Goal: Transaction & Acquisition: Purchase product/service

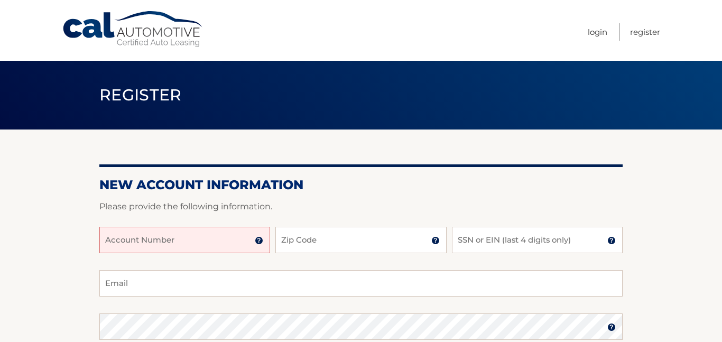
click at [251, 229] on input "Account Number" at bounding box center [184, 240] width 171 height 26
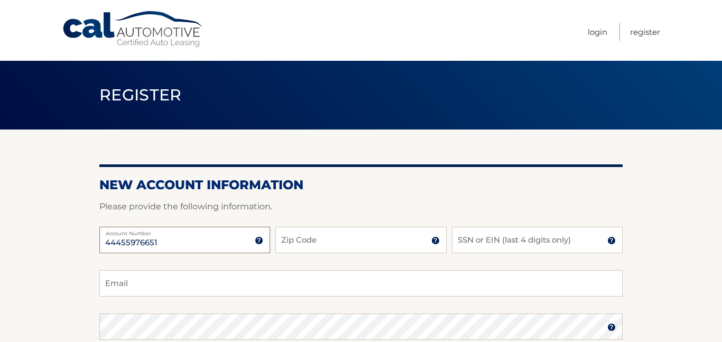
type input "44455976651"
click at [296, 241] on input "Zip Code" at bounding box center [360, 240] width 171 height 26
type input "10918"
click at [457, 239] on input "SSN or EIN (last 4 digits only)" at bounding box center [537, 240] width 171 height 26
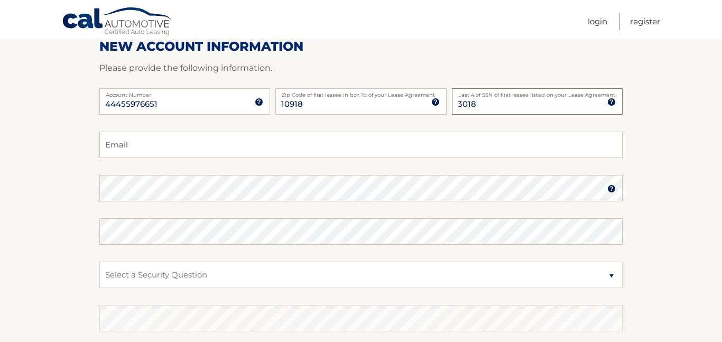
scroll to position [139, 0]
type input "3018"
click at [258, 137] on input "Email" at bounding box center [360, 143] width 523 height 26
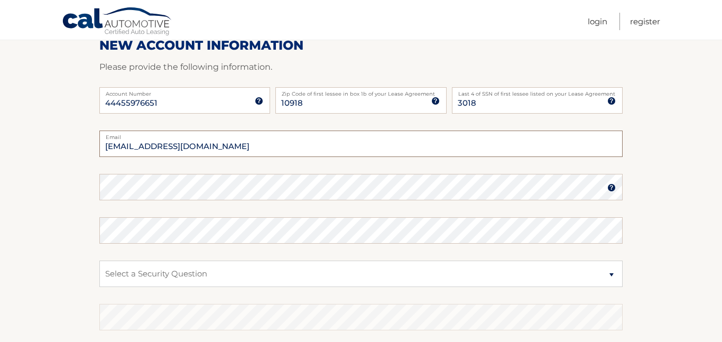
type input "abeschnitz341@Gmail.com"
click at [611, 189] on img at bounding box center [611, 187] width 8 height 8
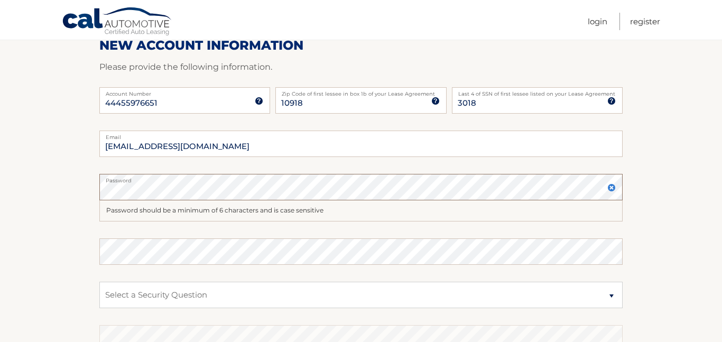
click at [71, 182] on section "New Account Information Please provide the following information. 44455976651 A…" at bounding box center [361, 207] width 722 height 434
click at [60, 183] on section "New Account Information Please provide the following information. 44455976651 A…" at bounding box center [361, 207] width 722 height 434
click at [610, 186] on img at bounding box center [611, 187] width 8 height 8
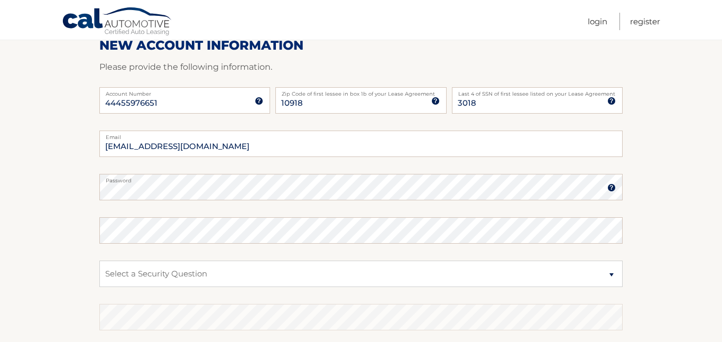
click at [612, 189] on img at bounding box center [611, 187] width 8 height 8
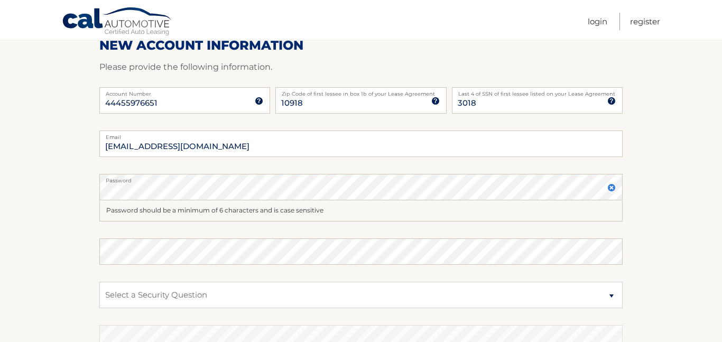
click at [651, 186] on section "New Account Information Please provide the following information. 44455976651 A…" at bounding box center [361, 207] width 722 height 434
click at [33, 181] on section "New Account Information Please provide the following information. 44455976651 A…" at bounding box center [361, 207] width 722 height 434
click at [610, 187] on img at bounding box center [611, 187] width 8 height 8
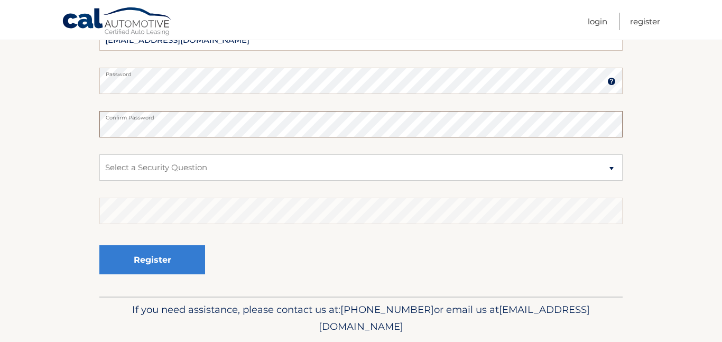
scroll to position [247, 0]
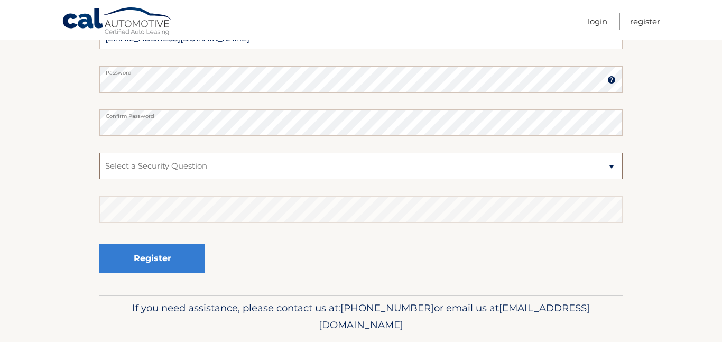
click at [516, 175] on select "Select a Security Question What was the name of your elementary school? What is…" at bounding box center [360, 166] width 523 height 26
select select "1"
click at [99, 153] on select "Select a Security Question What was the name of your elementary school? What is…" at bounding box center [360, 166] width 523 height 26
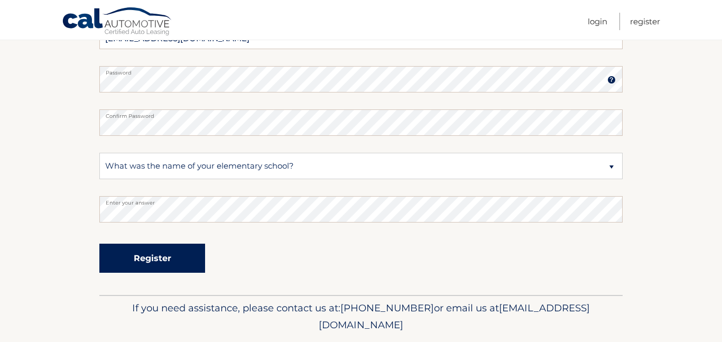
click at [185, 262] on button "Register" at bounding box center [152, 258] width 106 height 29
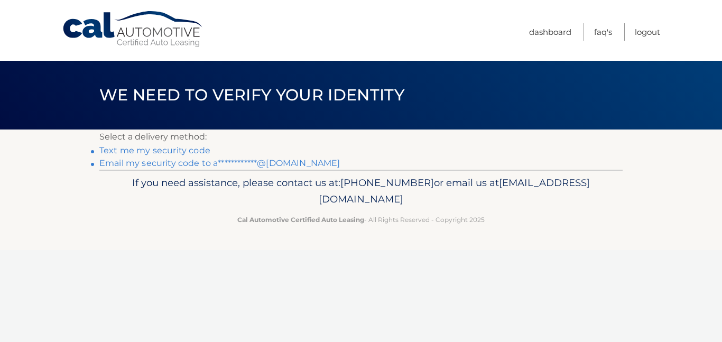
click at [194, 163] on link "**********" at bounding box center [219, 163] width 240 height 10
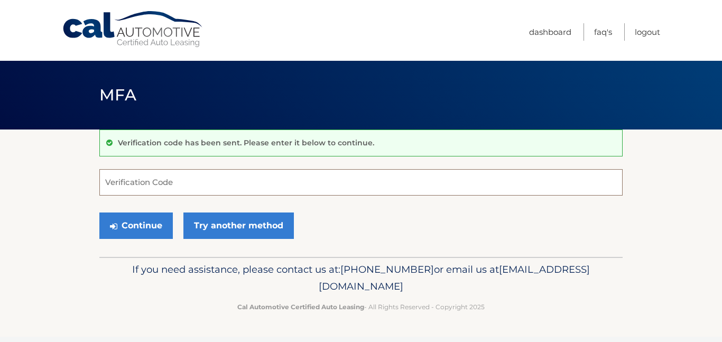
click at [296, 174] on input "Verification Code" at bounding box center [360, 182] width 523 height 26
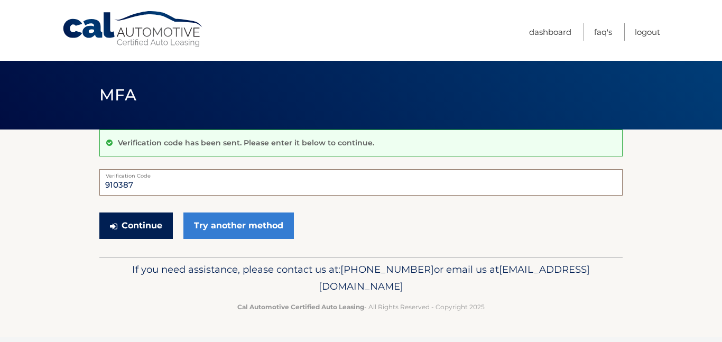
type input "910387"
click at [144, 230] on button "Continue" at bounding box center [135, 225] width 73 height 26
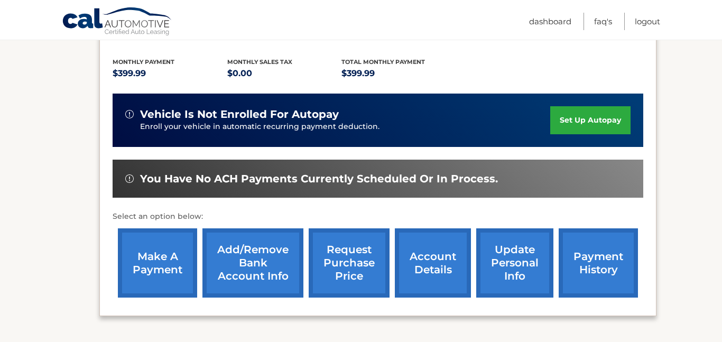
scroll to position [213, 0]
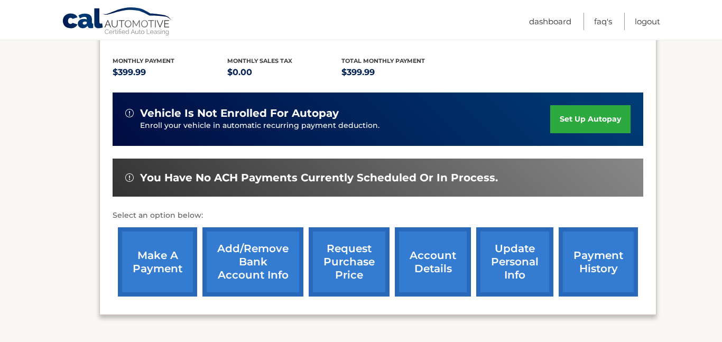
click at [681, 232] on section "You are registered for this site, but you haven't enrolled in online payments. …" at bounding box center [361, 131] width 722 height 431
click at [157, 259] on link "make a payment" at bounding box center [157, 261] width 79 height 69
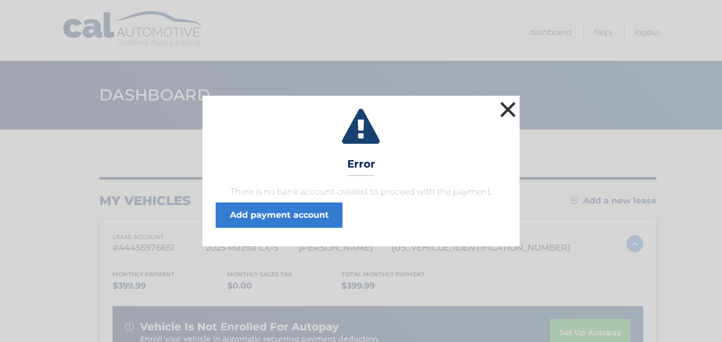
click at [509, 110] on button "×" at bounding box center [507, 109] width 21 height 21
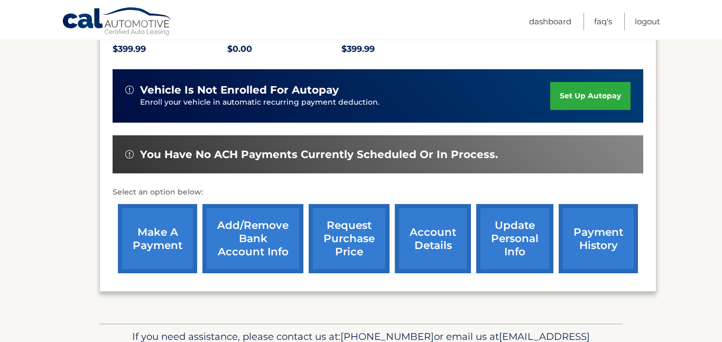
scroll to position [239, 0]
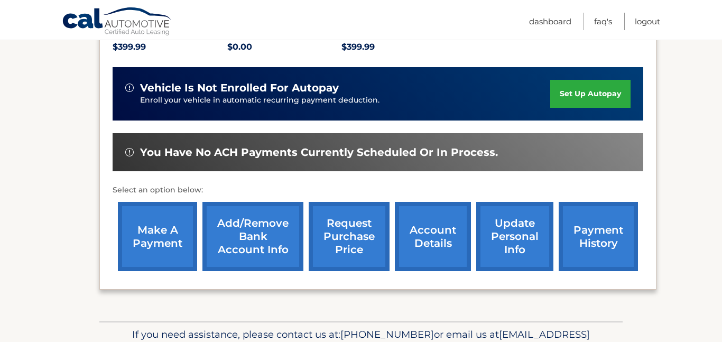
click at [256, 241] on link "Add/Remove bank account info" at bounding box center [252, 236] width 101 height 69
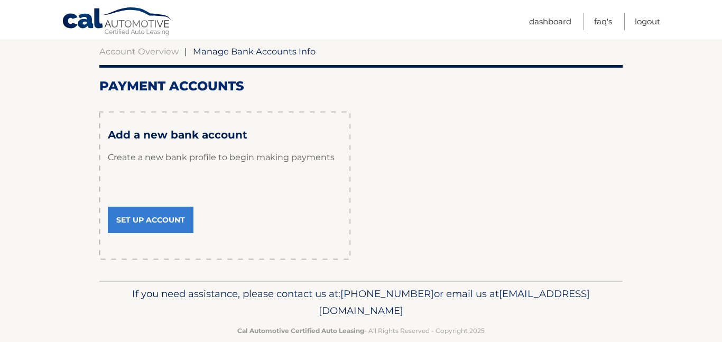
scroll to position [101, 0]
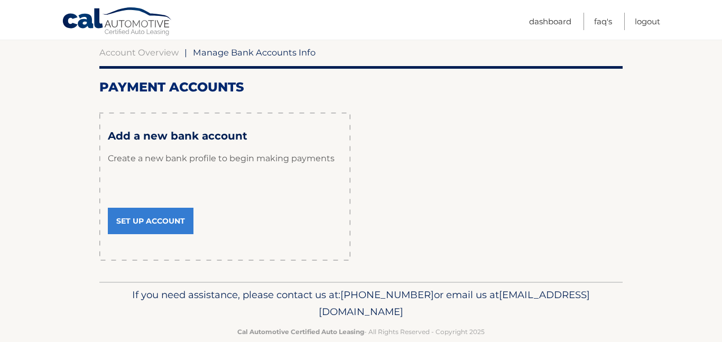
click at [155, 219] on link "Set Up Account" at bounding box center [151, 221] width 86 height 26
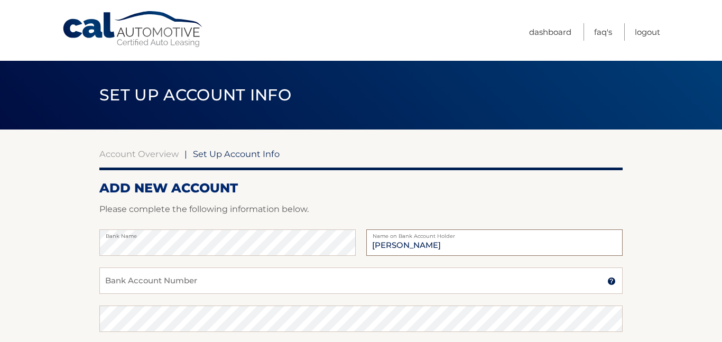
type input "hinda schnitzler"
click at [259, 282] on input "Bank Account Number" at bounding box center [360, 280] width 523 height 26
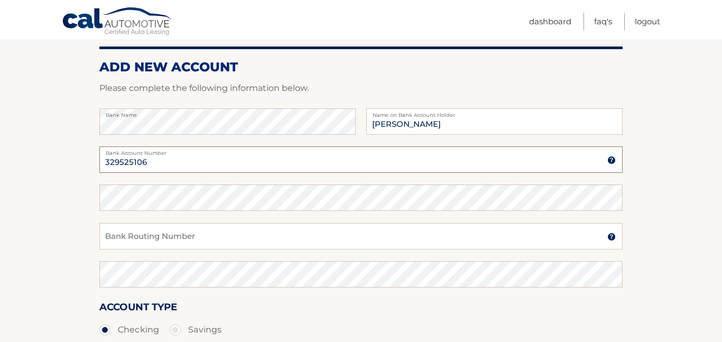
scroll to position [126, 0]
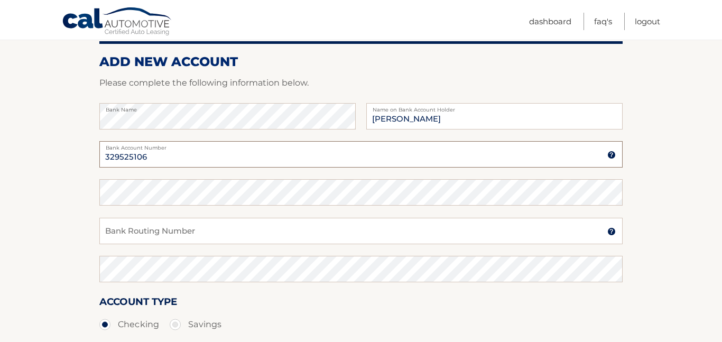
type input "329525106"
click at [450, 234] on input "Bank Routing Number" at bounding box center [360, 231] width 523 height 26
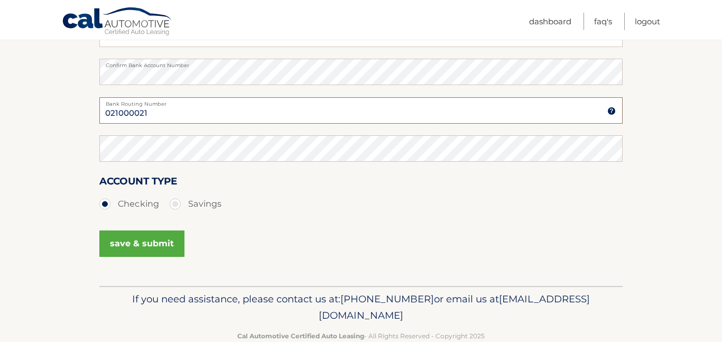
scroll to position [254, 0]
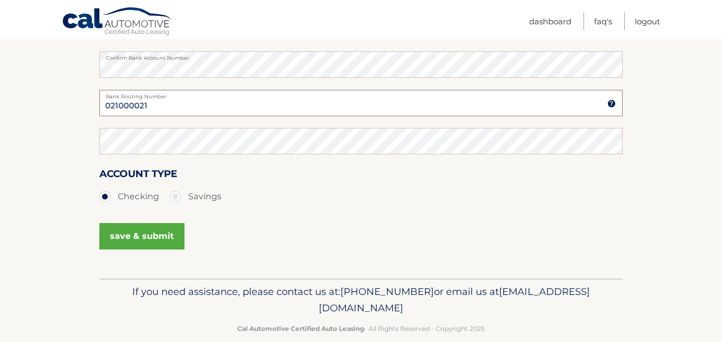
type input "021000021"
click at [157, 235] on button "save & submit" at bounding box center [141, 236] width 85 height 26
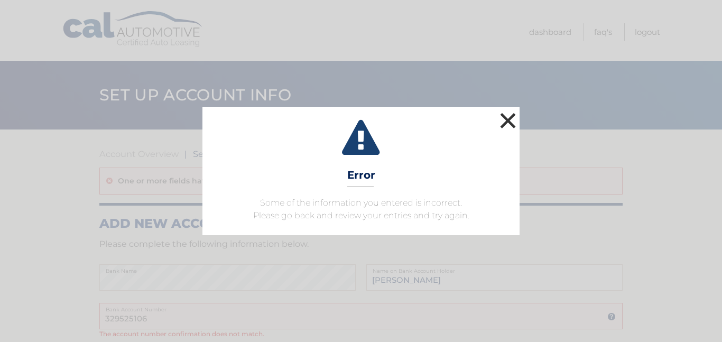
click at [509, 119] on button "×" at bounding box center [507, 120] width 21 height 21
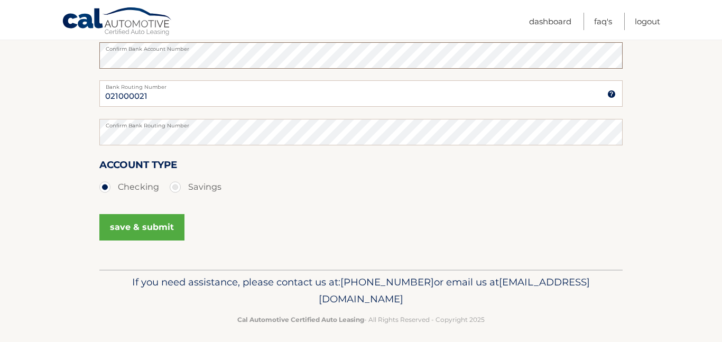
scroll to position [315, 0]
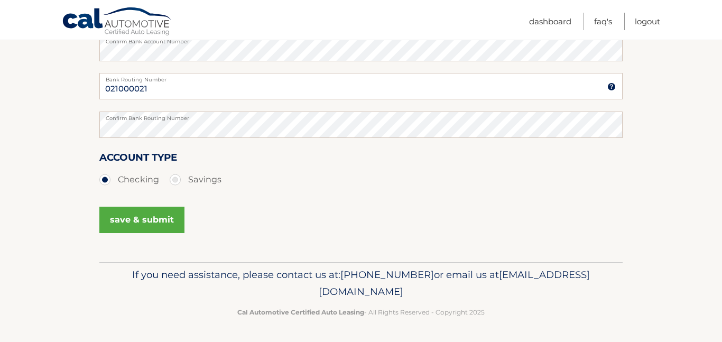
click at [161, 224] on button "save & submit" at bounding box center [141, 220] width 85 height 26
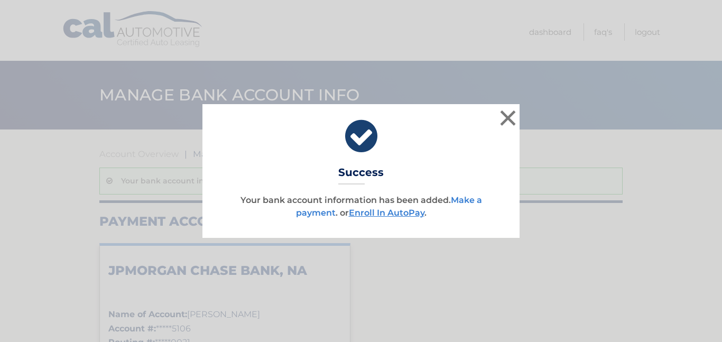
click at [326, 214] on link "Make a payment" at bounding box center [389, 206] width 186 height 23
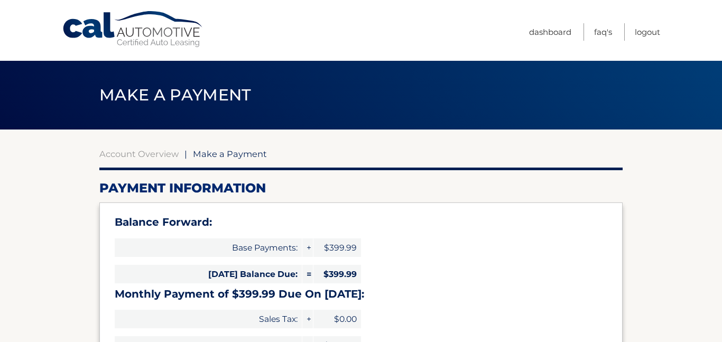
select select "OGMwZGVjNTYtOTFlZS00YmI3LWE3MTQtY2NjMWU1ZDRlOGNl"
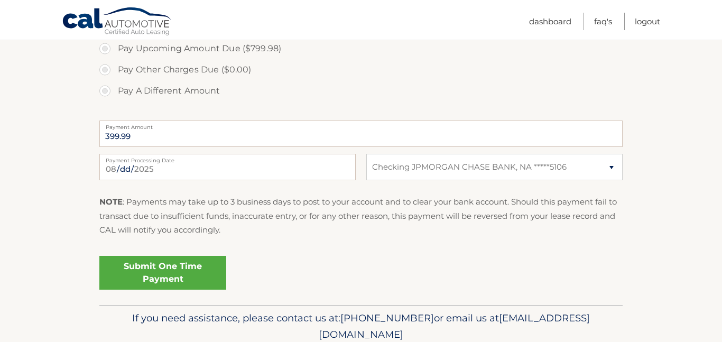
scroll to position [415, 0]
click at [158, 269] on link "Submit One Time Payment" at bounding box center [162, 272] width 127 height 34
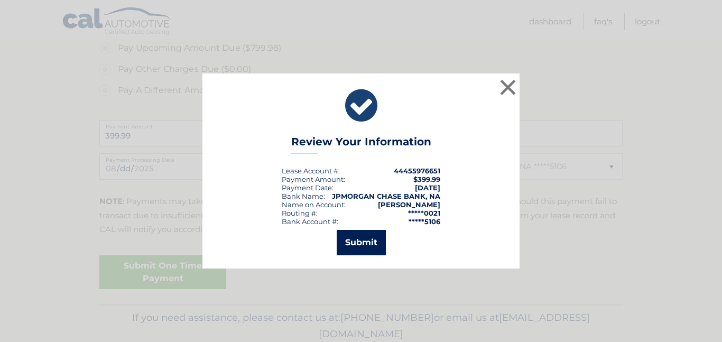
click at [368, 239] on button "Submit" at bounding box center [361, 242] width 49 height 25
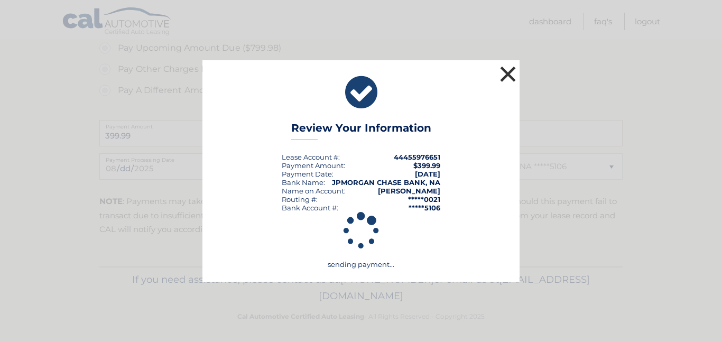
click at [509, 74] on button "×" at bounding box center [507, 73] width 21 height 21
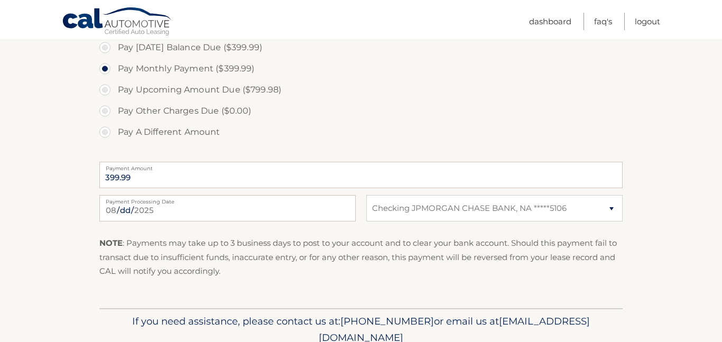
scroll to position [420, 0]
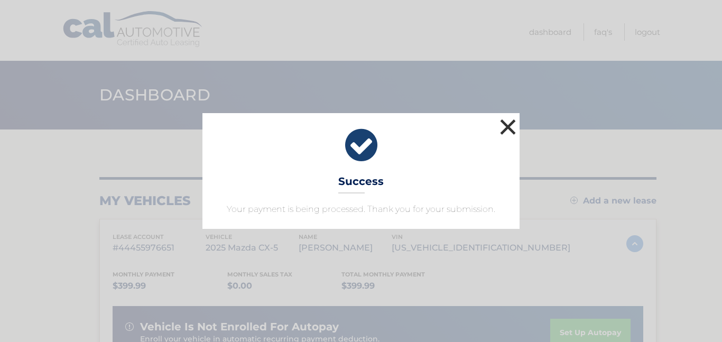
click at [509, 125] on button "×" at bounding box center [507, 126] width 21 height 21
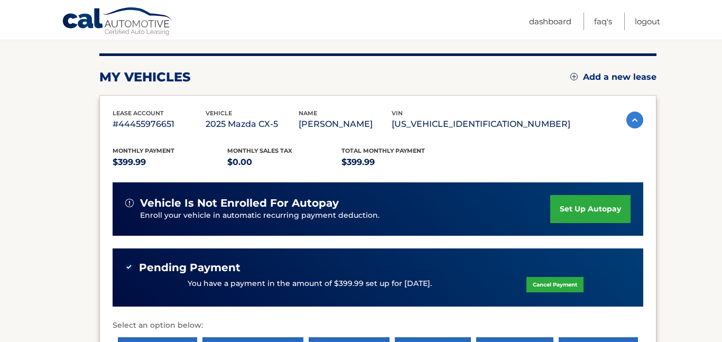
scroll to position [135, 0]
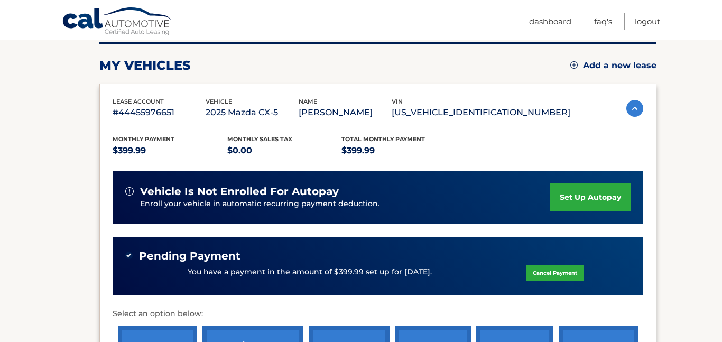
click at [543, 272] on link "Cancel Payment" at bounding box center [554, 272] width 57 height 15
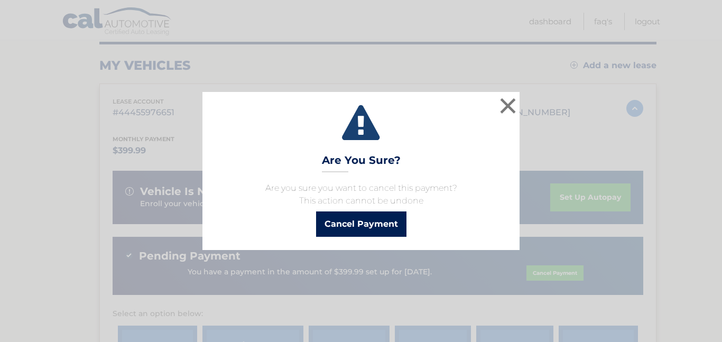
click at [382, 225] on button "Cancel Payment" at bounding box center [361, 223] width 90 height 25
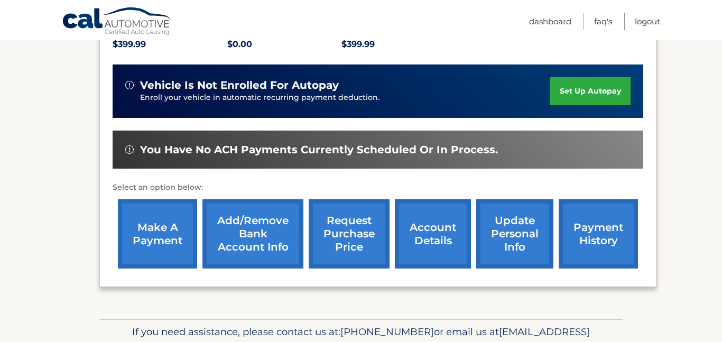
scroll to position [243, 0]
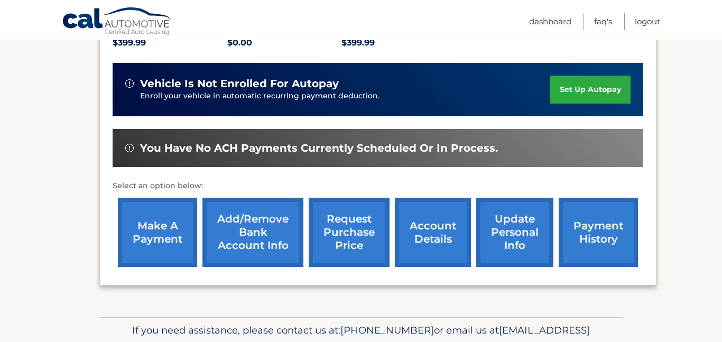
click at [157, 221] on link "make a payment" at bounding box center [157, 232] width 79 height 69
click at [156, 219] on link "make a payment" at bounding box center [157, 232] width 79 height 69
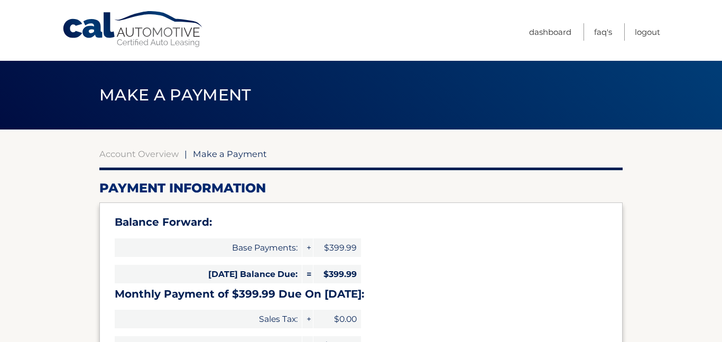
select select "OGMwZGVjNTYtOTFlZS00YmI3LWE3MTQtY2NjMWU1ZDRlOGNl"
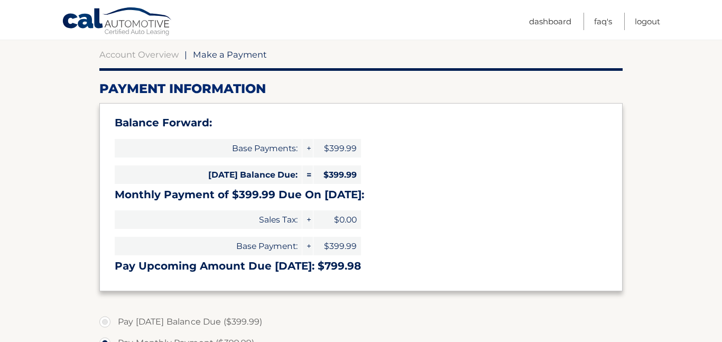
scroll to position [104, 0]
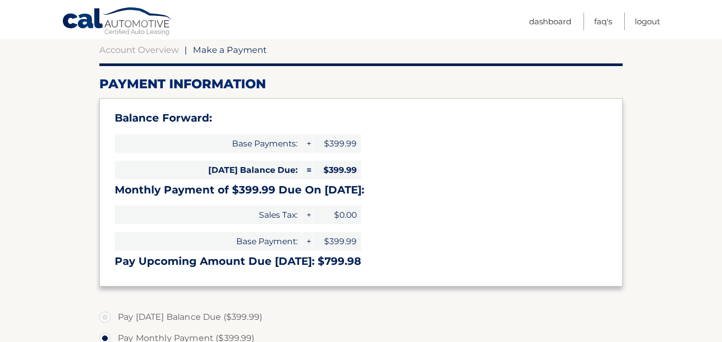
click at [356, 210] on span "$0.00" at bounding box center [337, 215] width 48 height 18
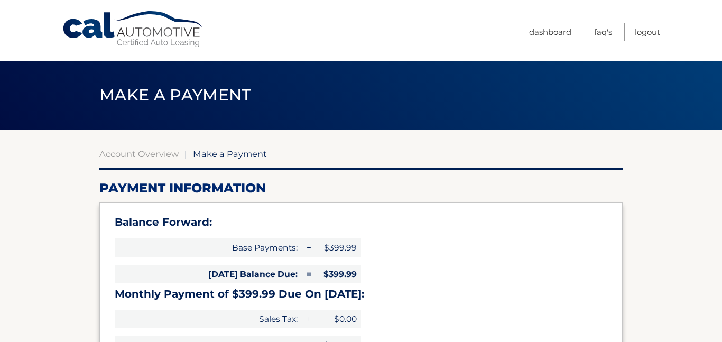
select select "OGMwZGVjNTYtOTFlZS00YmI3LWE3MTQtY2NjMWU1ZDRlOGNl"
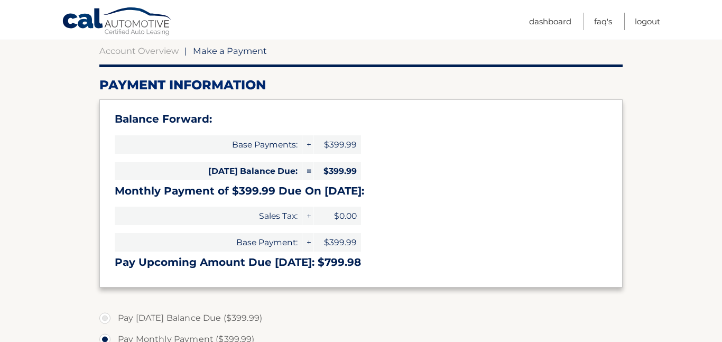
scroll to position [105, 0]
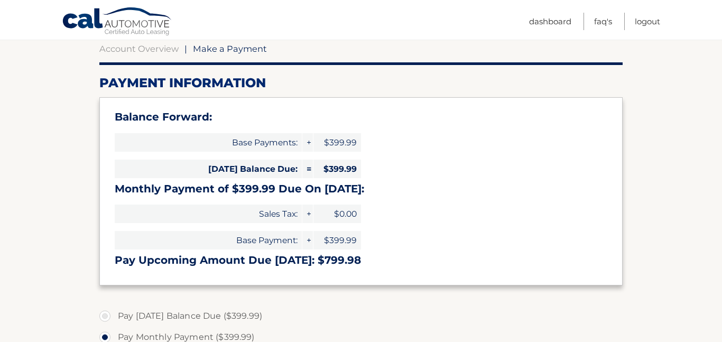
click at [337, 137] on span "$399.99" at bounding box center [337, 142] width 48 height 18
drag, startPoint x: 354, startPoint y: 141, endPoint x: 331, endPoint y: 142, distance: 23.3
click at [331, 142] on span "$399.99" at bounding box center [337, 142] width 48 height 18
click at [594, 179] on div "Balance Forward: Base Payments: + $399.99 Today's Balance Due: = $399.99 Monthl…" at bounding box center [360, 191] width 523 height 188
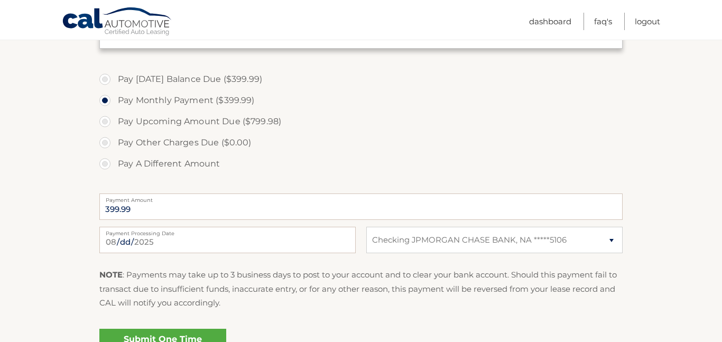
scroll to position [346, 0]
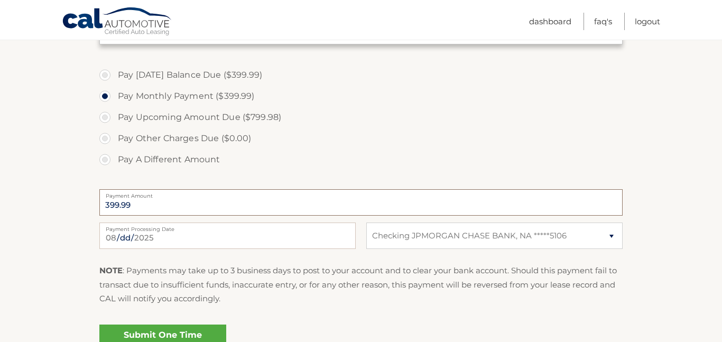
drag, startPoint x: 134, startPoint y: 209, endPoint x: 92, endPoint y: 205, distance: 41.9
click at [92, 205] on section "Account Overview | Make a Payment Payment Information Balance Forward: Base Pay…" at bounding box center [361, 78] width 722 height 590
click at [651, 169] on section "Account Overview | Make a Payment Payment Information Balance Forward: Base Pay…" at bounding box center [361, 78] width 722 height 590
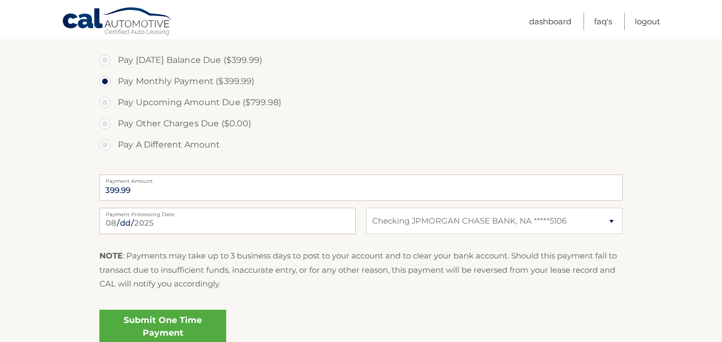
scroll to position [359, 0]
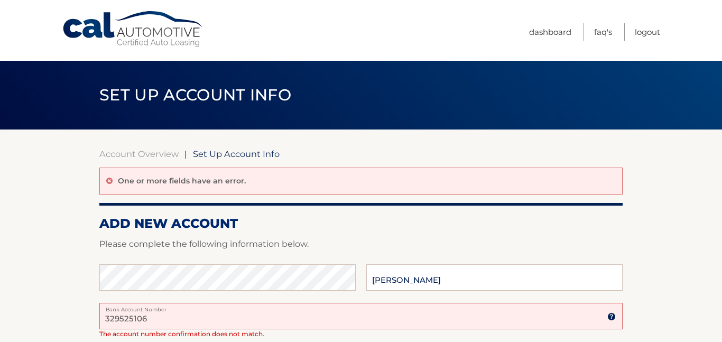
scroll to position [315, 0]
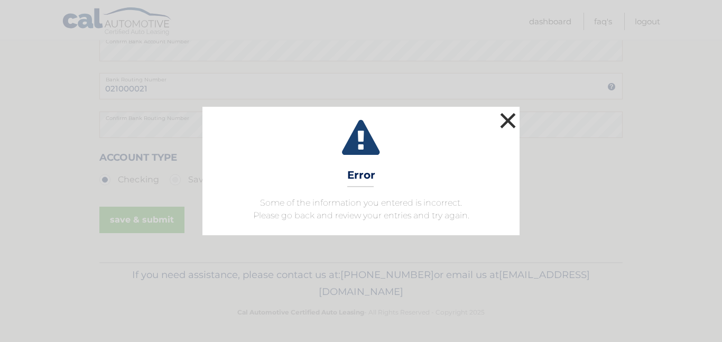
click at [513, 121] on button "×" at bounding box center [507, 120] width 21 height 21
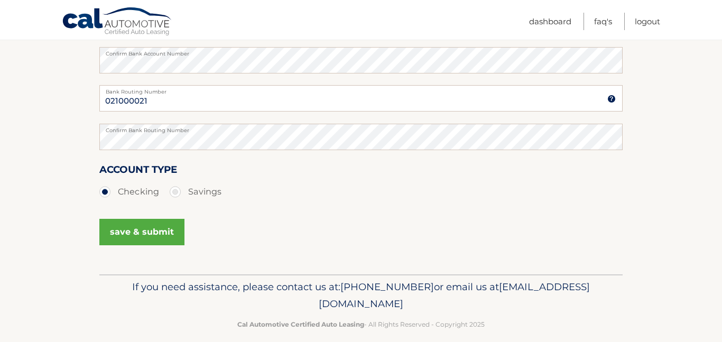
scroll to position [305, 0]
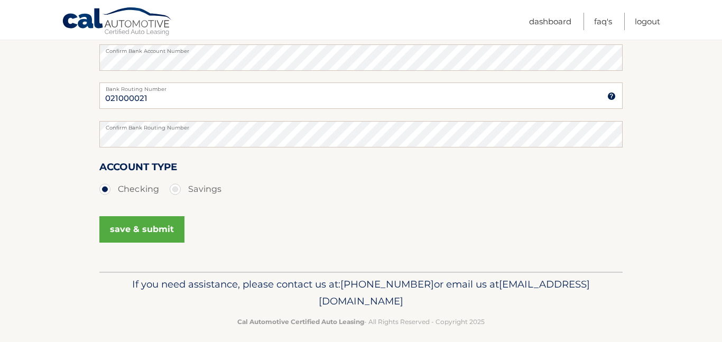
click at [157, 226] on button "save & submit" at bounding box center [141, 229] width 85 height 26
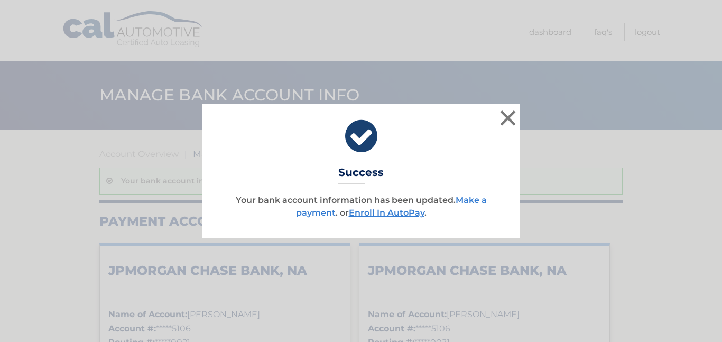
click at [327, 211] on link "Make a payment" at bounding box center [391, 206] width 191 height 23
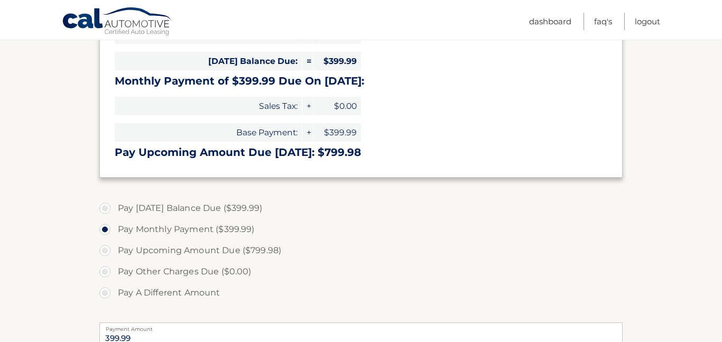
scroll to position [213, 0]
click at [105, 207] on label "Pay [DATE] Balance Due ($399.99)" at bounding box center [360, 207] width 523 height 21
click at [105, 207] on input "Pay [DATE] Balance Due ($399.99)" at bounding box center [109, 205] width 11 height 17
radio input "true"
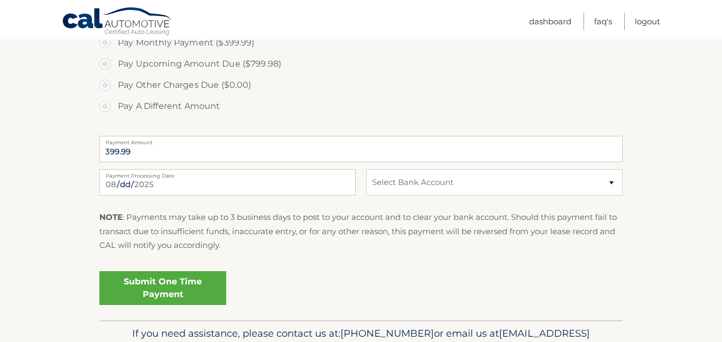
scroll to position [400, 0]
click at [139, 158] on input "399.99" at bounding box center [360, 148] width 523 height 26
click at [138, 152] on input "399.99" at bounding box center [360, 148] width 523 height 26
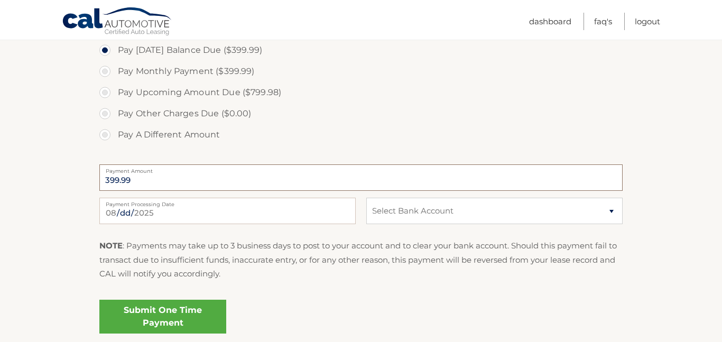
scroll to position [372, 0]
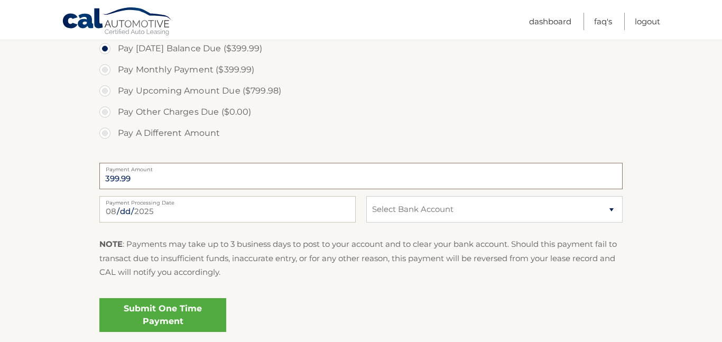
click at [182, 175] on input "399.99" at bounding box center [360, 176] width 523 height 26
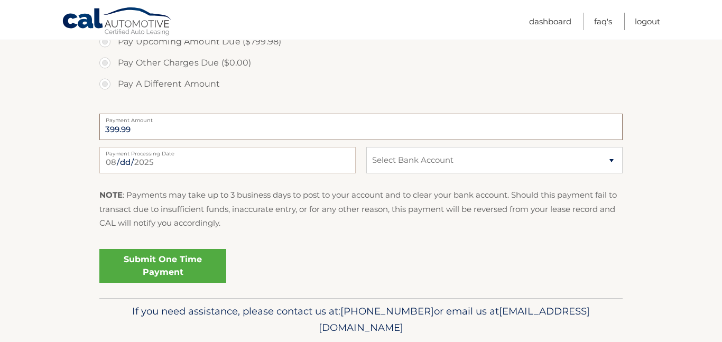
scroll to position [458, 0]
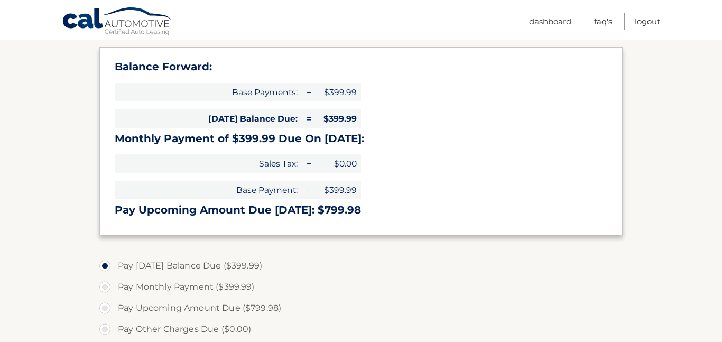
scroll to position [155, 0]
click at [333, 135] on h3 "Monthly Payment of $399.99 Due On Sep 15:" at bounding box center [361, 139] width 492 height 13
click at [493, 67] on h3 "Balance Forward:" at bounding box center [361, 67] width 492 height 13
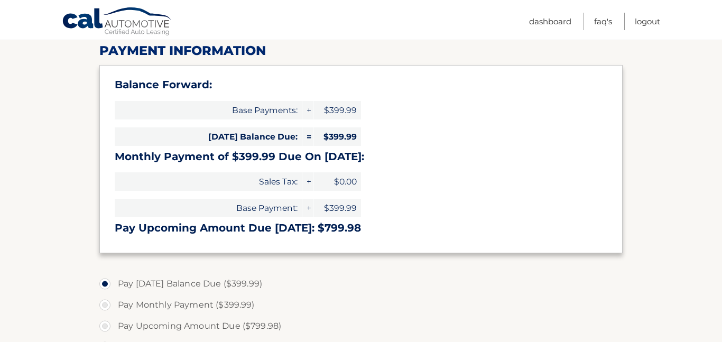
scroll to position [137, 0]
click at [660, 254] on section "Account Overview | Make a Payment Payment Information Balance Forward: Base Pay…" at bounding box center [361, 288] width 722 height 590
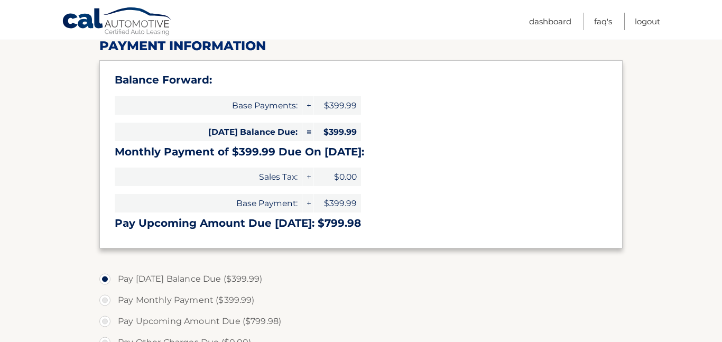
scroll to position [143, 0]
click at [561, 25] on link "Dashboard" at bounding box center [550, 21] width 42 height 17
click at [557, 21] on link "Dashboard" at bounding box center [550, 21] width 42 height 17
click at [555, 19] on link "Dashboard" at bounding box center [550, 21] width 42 height 17
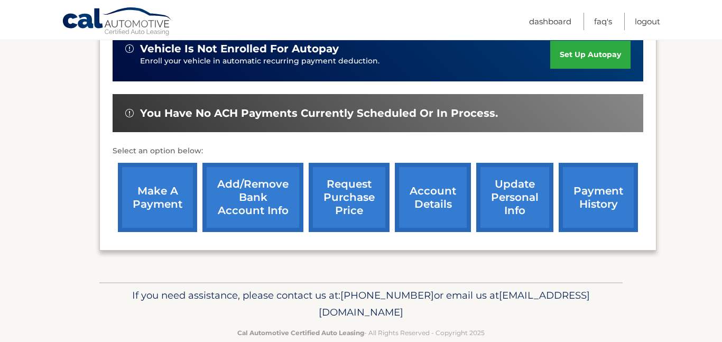
scroll to position [298, 0]
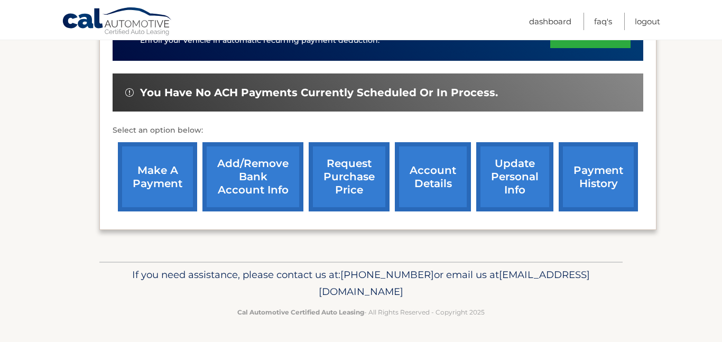
click at [183, 179] on link "make a payment" at bounding box center [157, 176] width 79 height 69
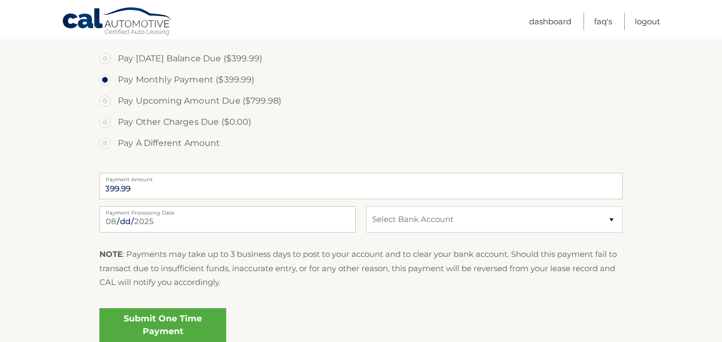
scroll to position [363, 0]
click at [521, 206] on select "Select Bank Account Checking JPMORGAN CHASE BANK, NA *****5106 Checking JPMORGA…" at bounding box center [494, 219] width 256 height 26
select select "ZmU3YzU0NWUtZDUwZS00YjQzLTkzMTktNWY4NjRjMzg4MmY2"
click at [366, 206] on select "Select Bank Account Checking JPMORGAN CHASE BANK, NA *****5106 Checking JPMORGA…" at bounding box center [494, 219] width 256 height 26
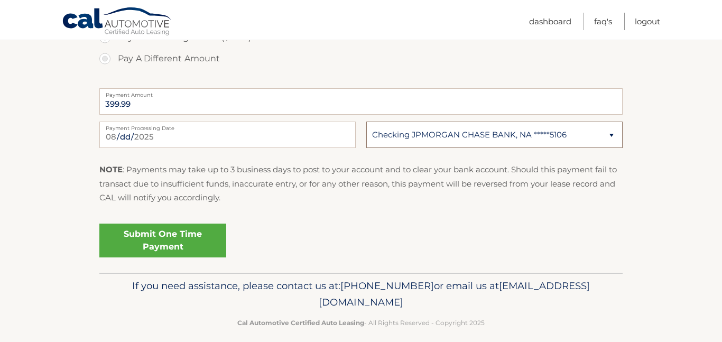
scroll to position [458, 0]
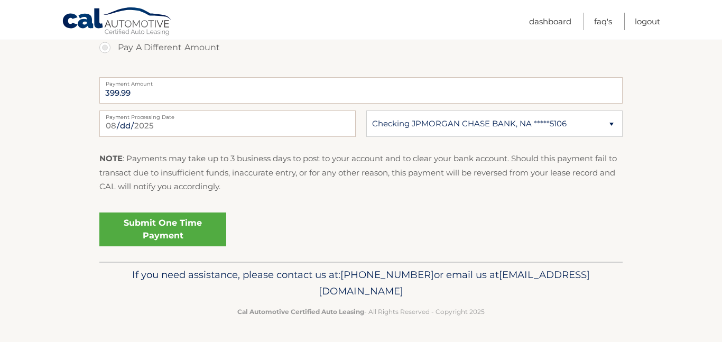
click at [191, 229] on link "Submit One Time Payment" at bounding box center [162, 229] width 127 height 34
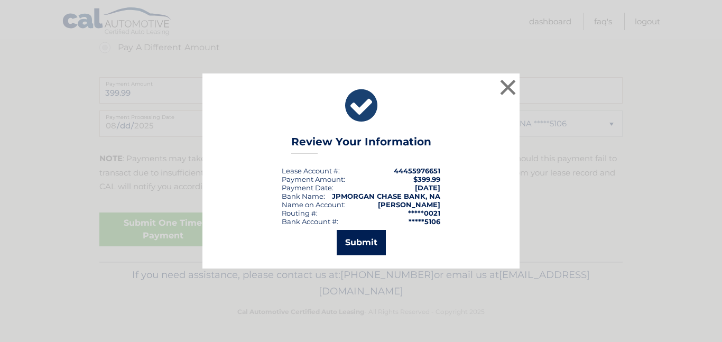
click at [361, 238] on button "Submit" at bounding box center [361, 242] width 49 height 25
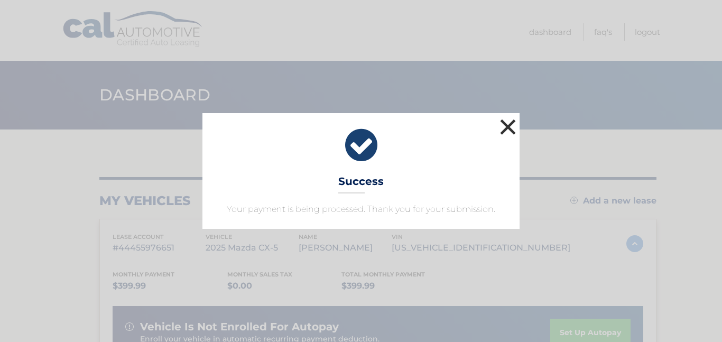
click at [506, 130] on button "×" at bounding box center [507, 126] width 21 height 21
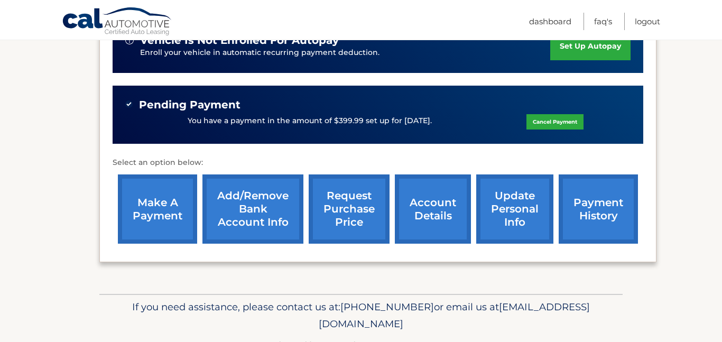
scroll to position [285, 0]
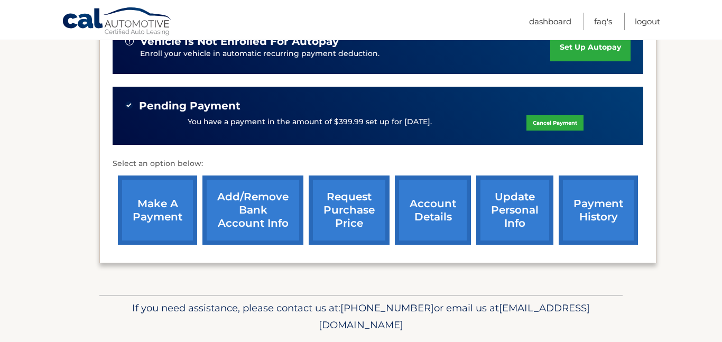
click at [428, 211] on link "account details" at bounding box center [433, 209] width 76 height 69
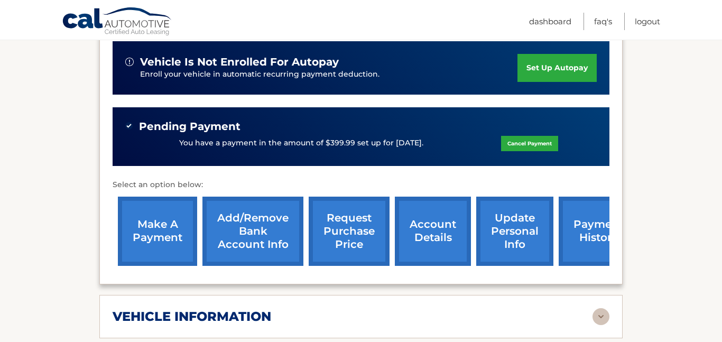
scroll to position [279, 0]
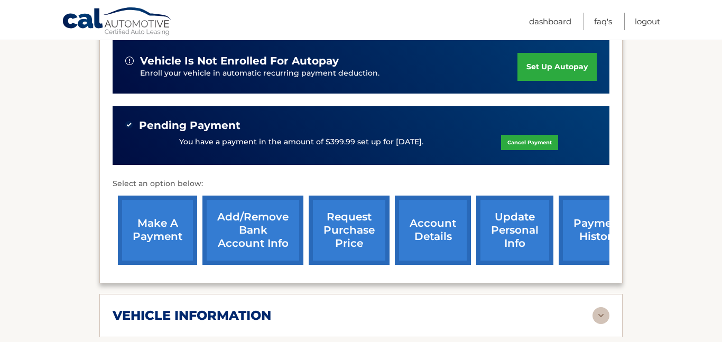
click at [584, 238] on link "payment history" at bounding box center [597, 229] width 79 height 69
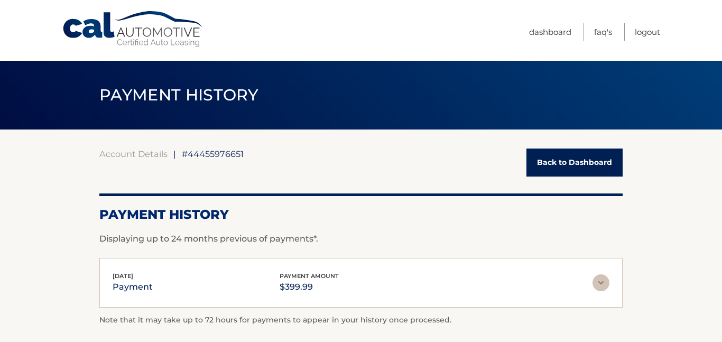
click at [590, 236] on p "Displaying up to 24 months previous of payments*." at bounding box center [360, 238] width 523 height 13
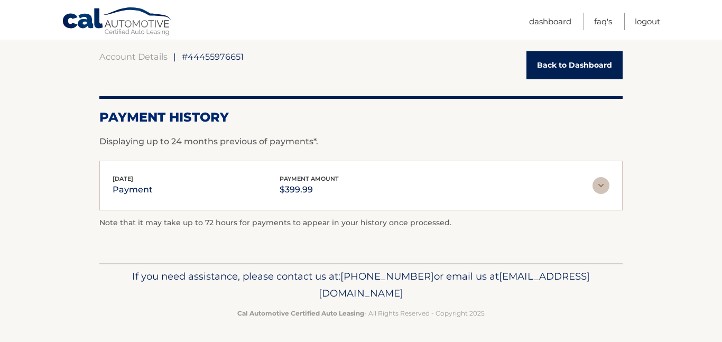
scroll to position [99, 0]
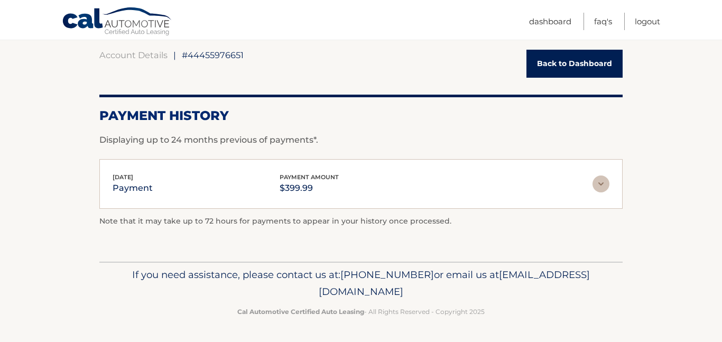
click at [607, 201] on div "[DATE] payment payment amount $399.99 Late Charges $0.00 Miscelleneous Charges*…" at bounding box center [360, 184] width 523 height 50
